Goal: Task Accomplishment & Management: Use online tool/utility

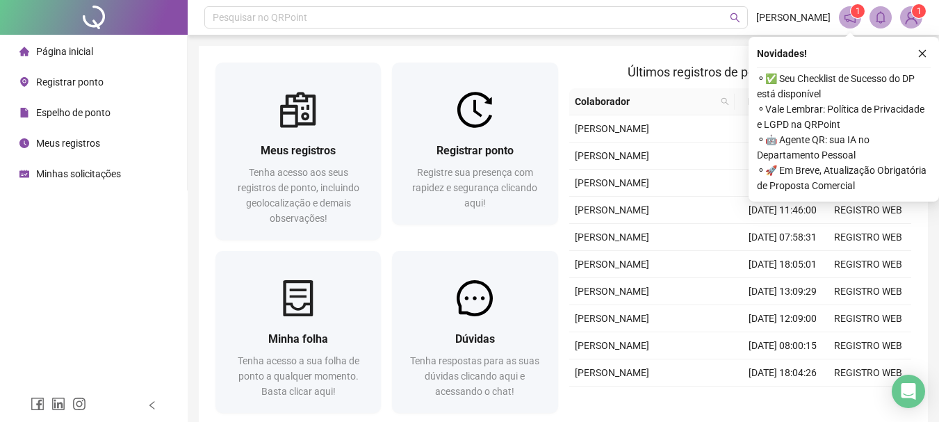
click at [916, 11] on span "1" at bounding box center [918, 11] width 5 height 10
click at [857, 15] on span "1" at bounding box center [857, 11] width 5 height 10
click at [921, 53] on icon "close" at bounding box center [922, 54] width 10 height 10
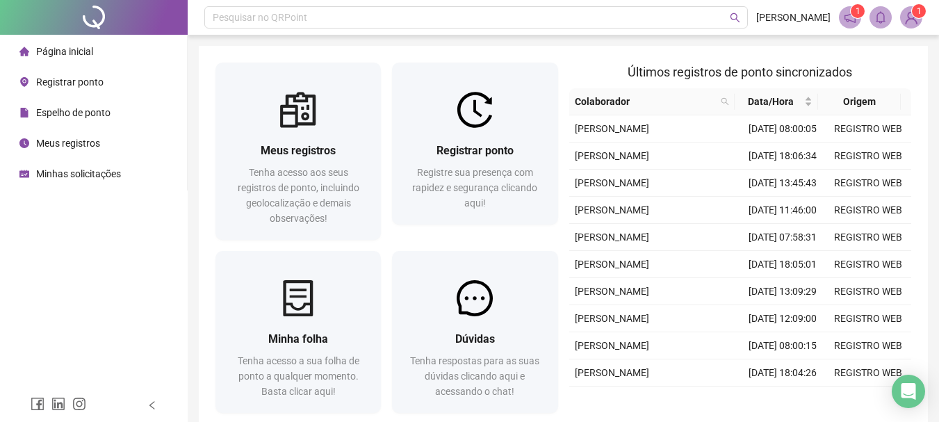
click at [854, 18] on icon "notification" at bounding box center [849, 17] width 13 height 13
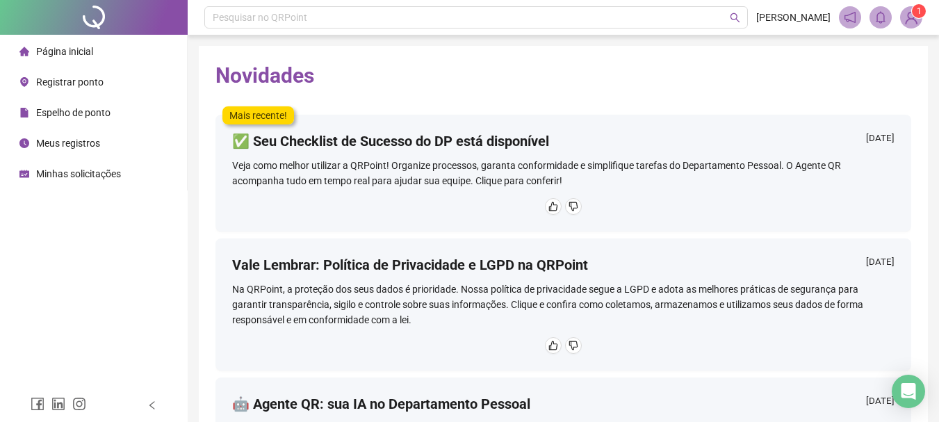
click at [916, 8] on span "1" at bounding box center [918, 11] width 5 height 10
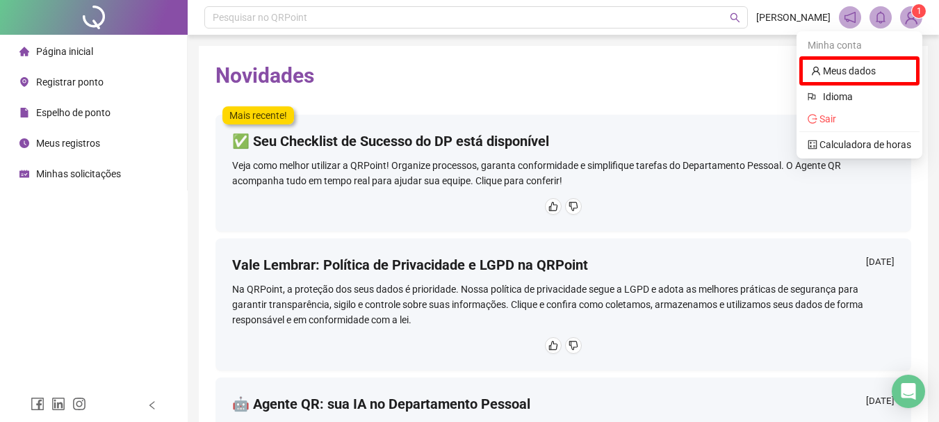
click at [912, 17] on img at bounding box center [910, 17] width 21 height 21
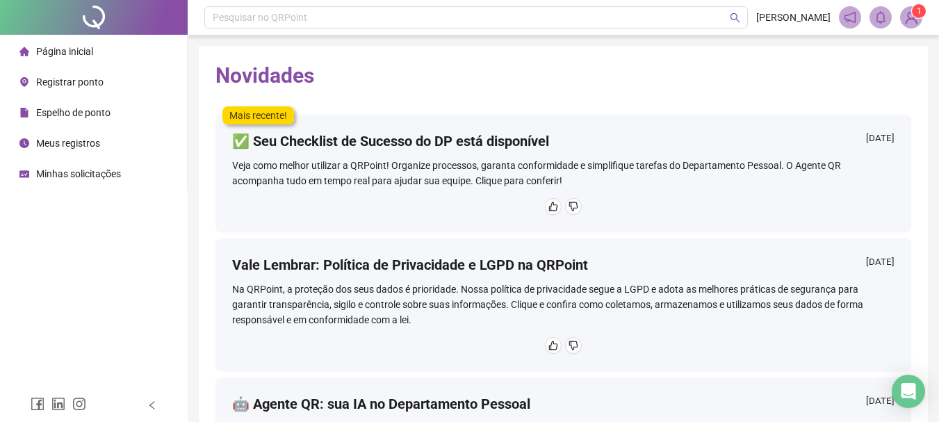
click at [71, 52] on span "Página inicial" at bounding box center [64, 51] width 57 height 11
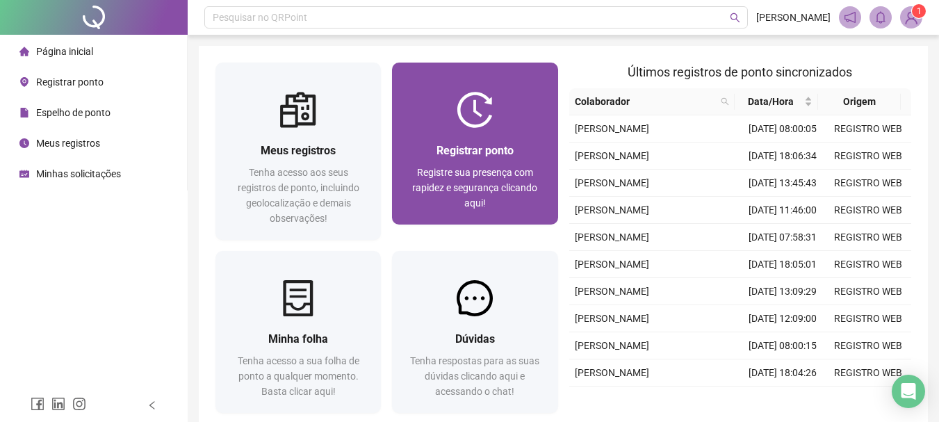
click at [461, 156] on span "Registrar ponto" at bounding box center [474, 150] width 77 height 13
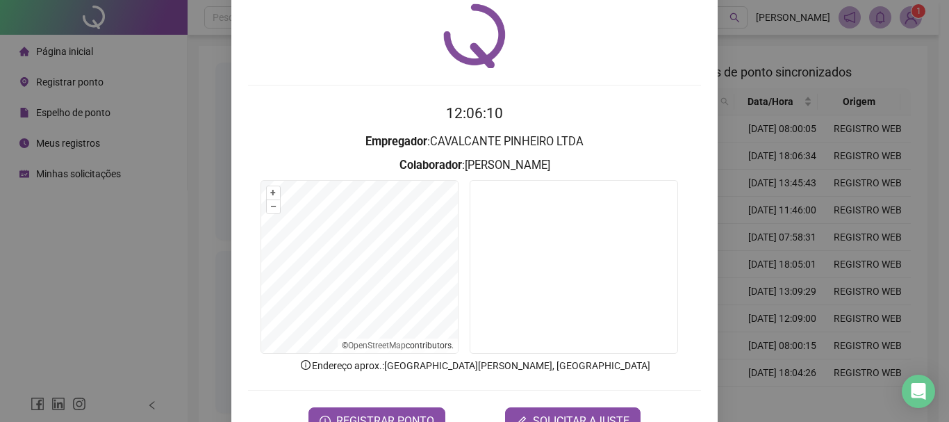
scroll to position [90, 0]
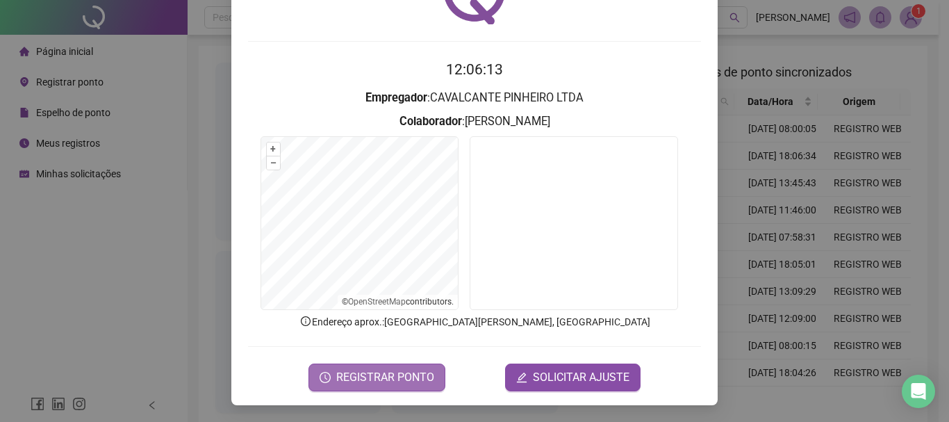
click at [385, 376] on span "REGISTRAR PONTO" at bounding box center [385, 377] width 98 height 17
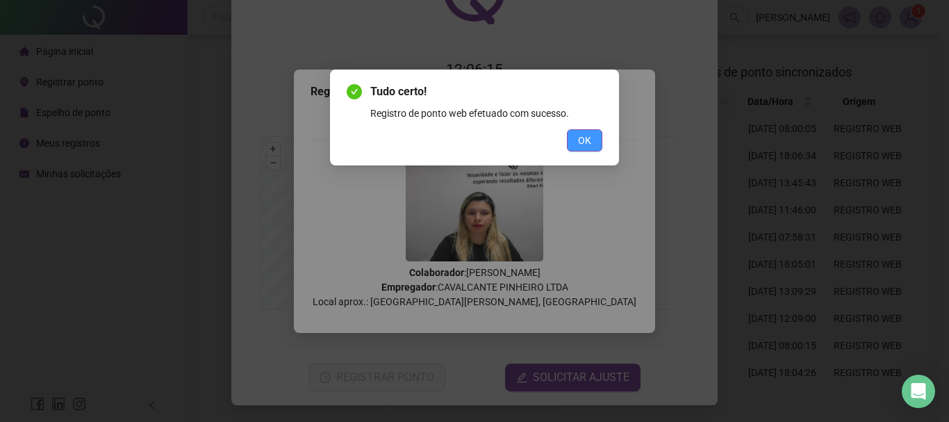
click at [588, 139] on span "OK" at bounding box center [584, 140] width 13 height 15
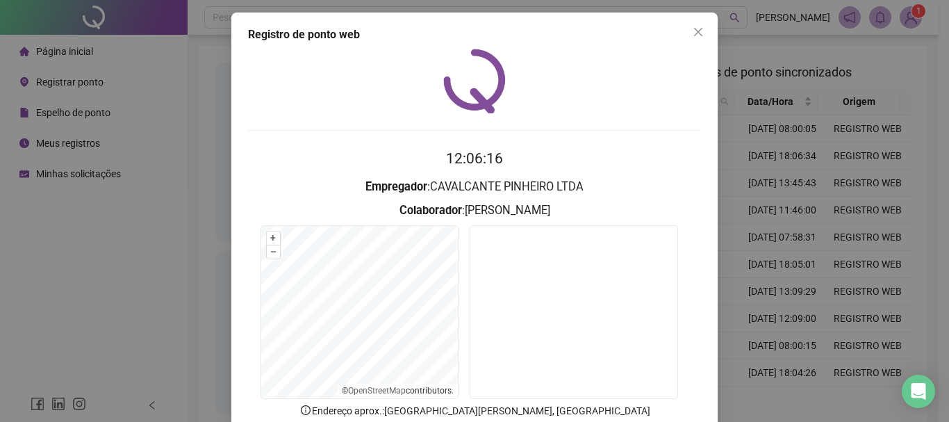
scroll to position [0, 0]
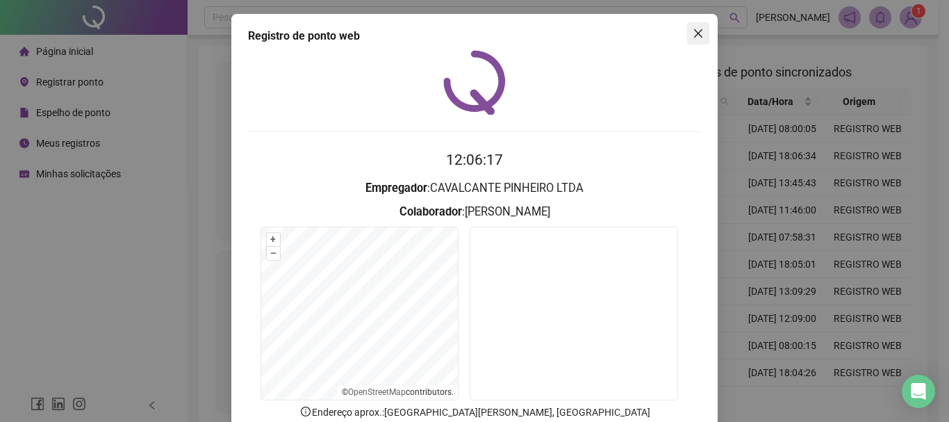
click at [696, 32] on icon "close" at bounding box center [698, 33] width 11 height 11
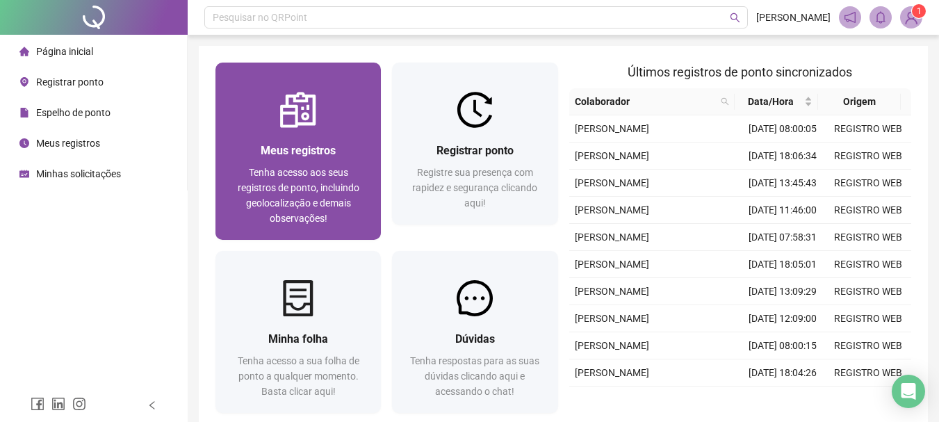
click at [344, 142] on div "Meus registros" at bounding box center [298, 150] width 132 height 17
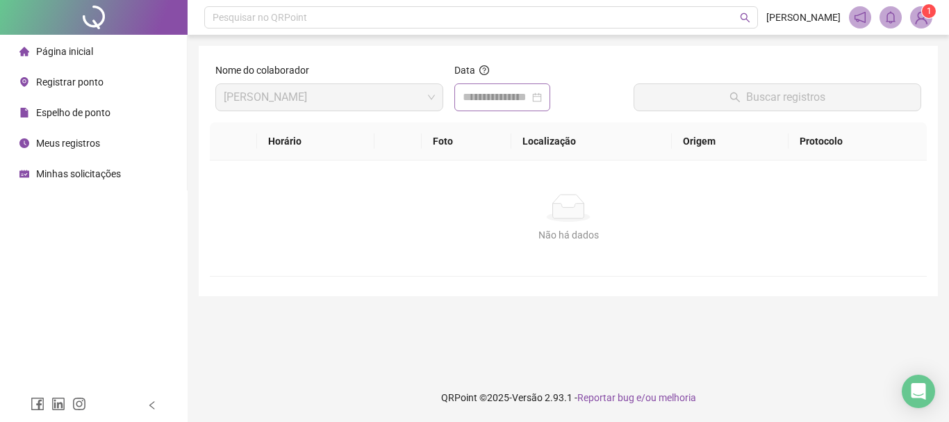
click at [542, 99] on div at bounding box center [502, 97] width 79 height 17
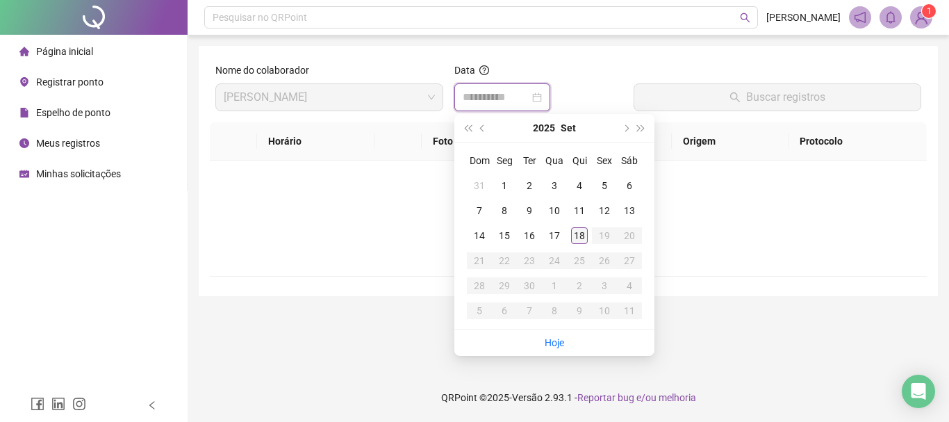
type input "**********"
click at [581, 239] on div "18" at bounding box center [579, 235] width 17 height 17
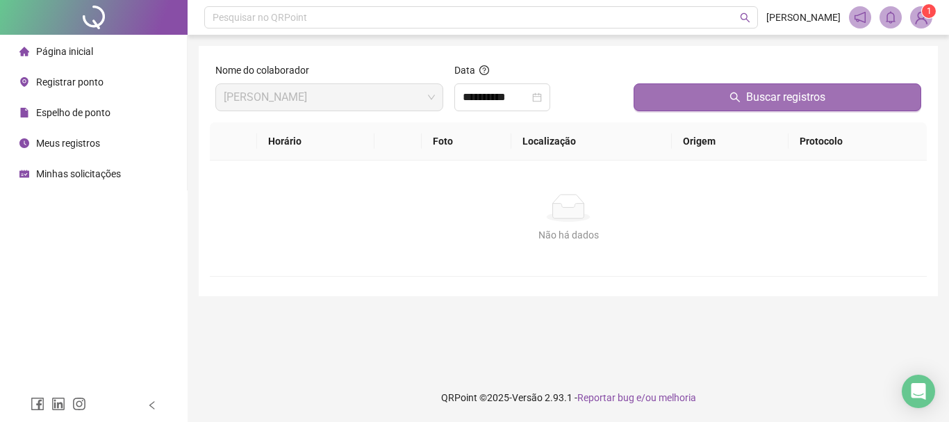
click at [811, 100] on span "Buscar registros" at bounding box center [785, 97] width 79 height 17
